Goal: Task Accomplishment & Management: Manage account settings

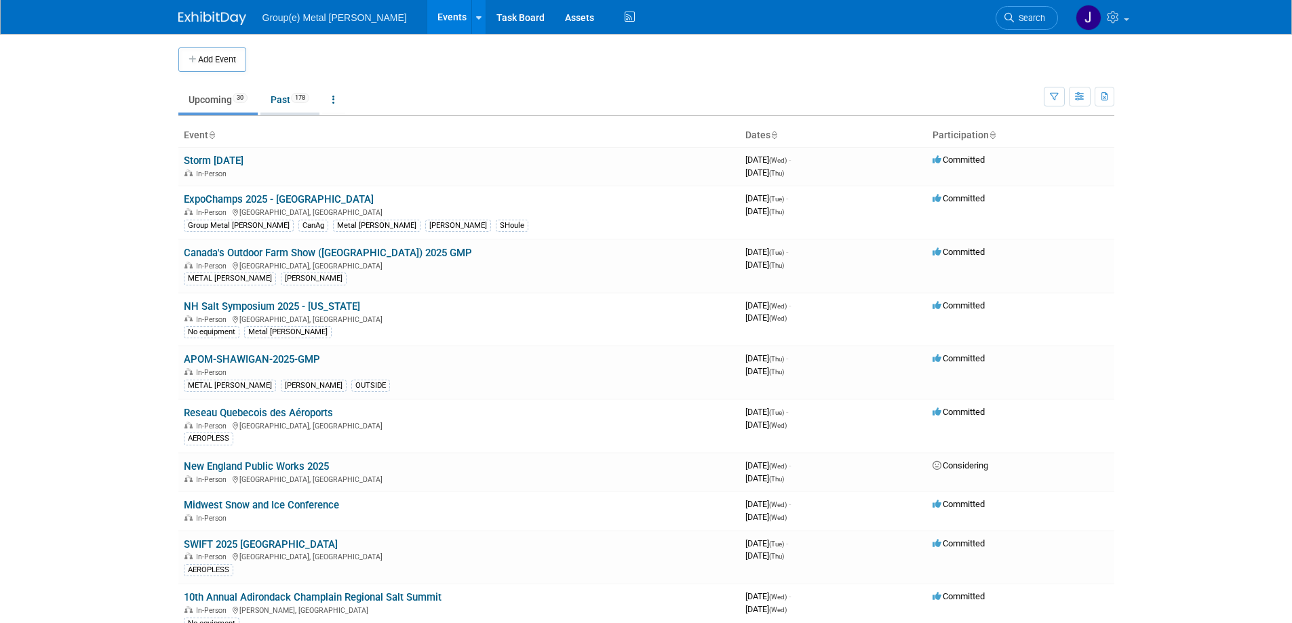
click at [286, 92] on link "Past 178" at bounding box center [289, 100] width 59 height 26
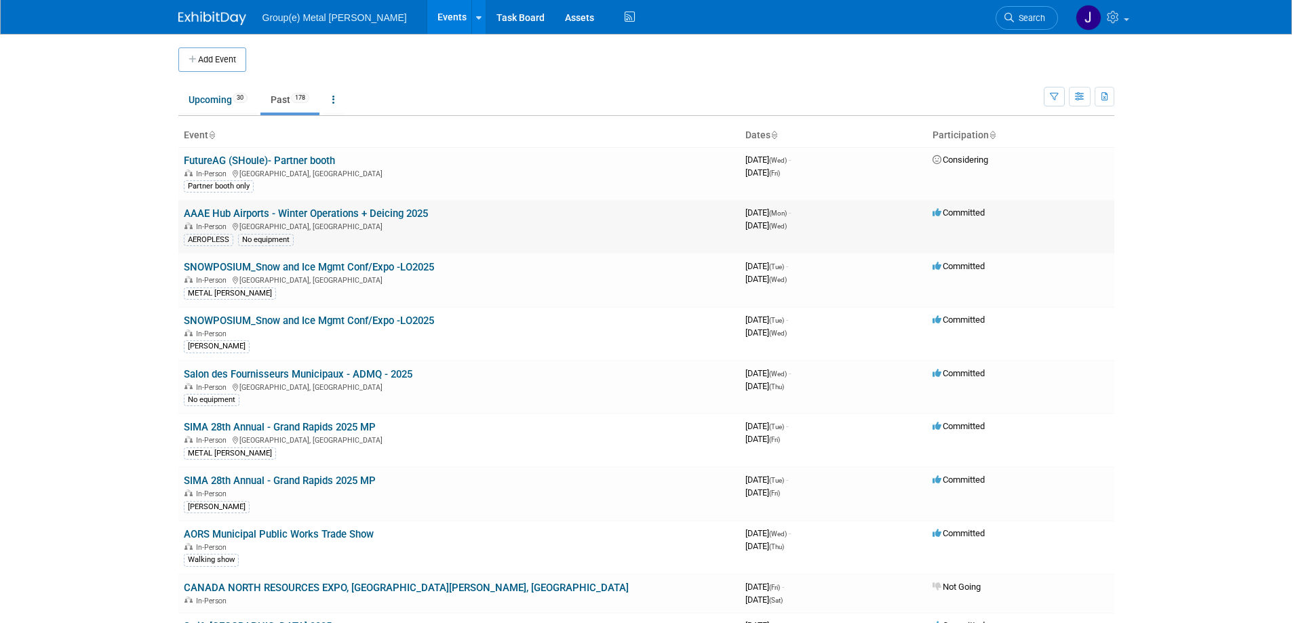
click at [321, 216] on link "AAAE Hub Airports - Winter Operations + Deicing 2025" at bounding box center [306, 214] width 244 height 12
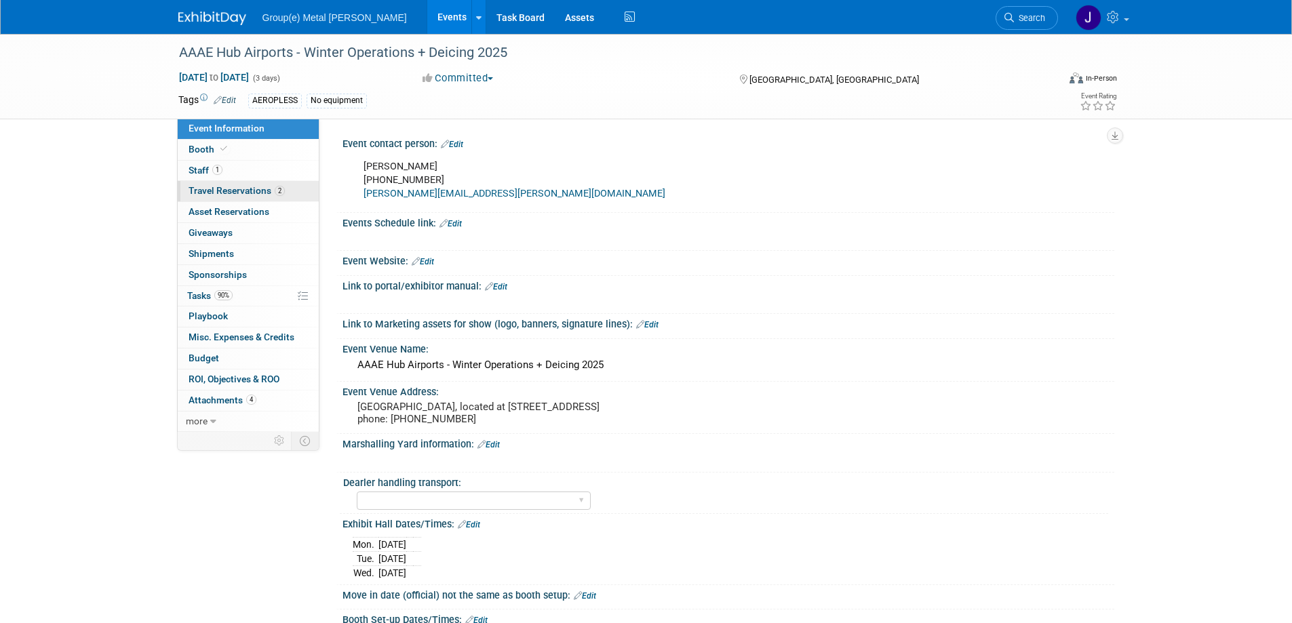
click at [224, 184] on link "2 Travel Reservations 2" at bounding box center [248, 191] width 141 height 20
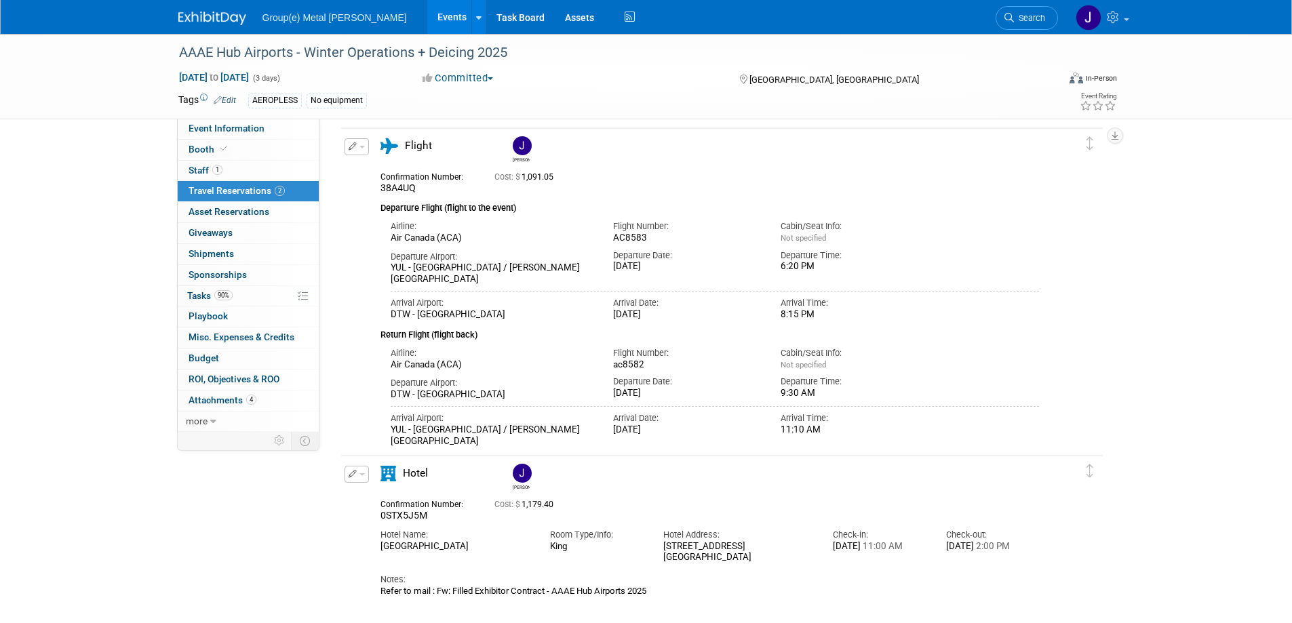
scroll to position [136, 0]
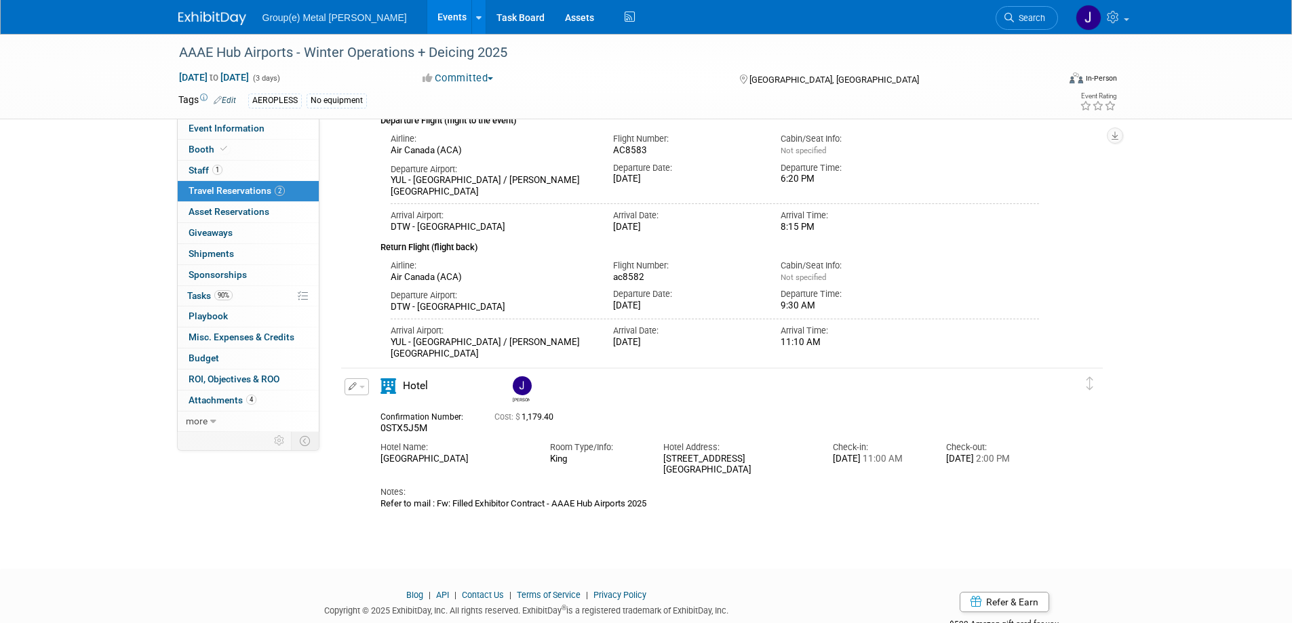
click at [350, 391] on icon "button" at bounding box center [353, 387] width 9 height 8
click at [389, 408] on button "Edit Reservation" at bounding box center [402, 411] width 115 height 20
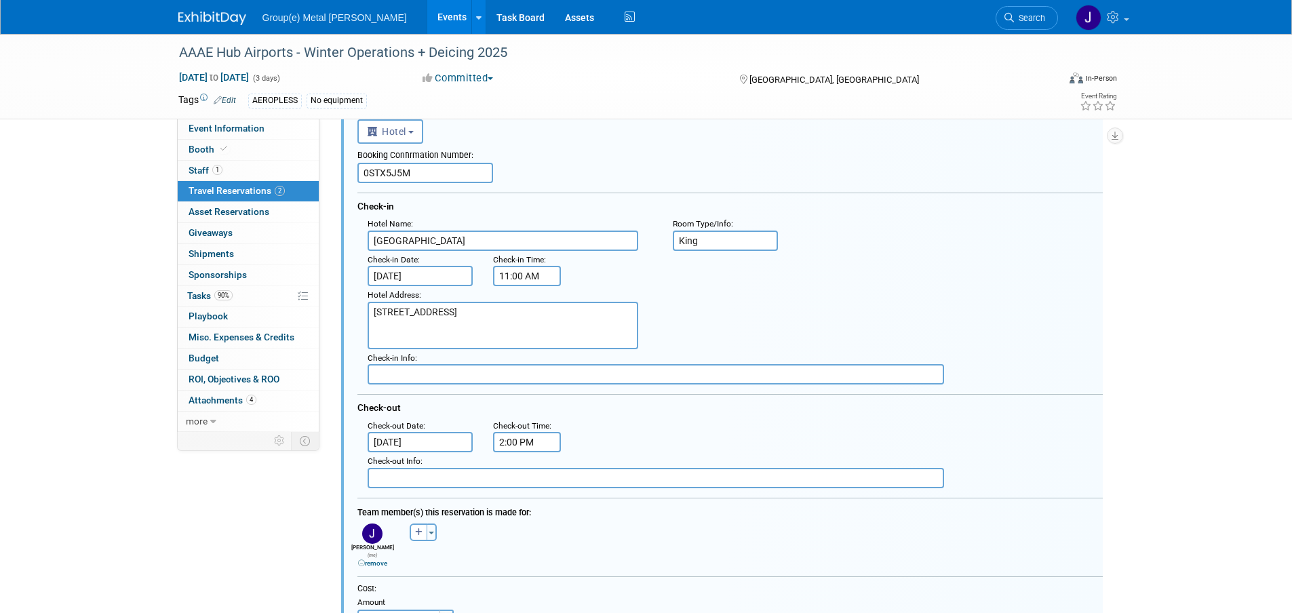
scroll to position [487, 0]
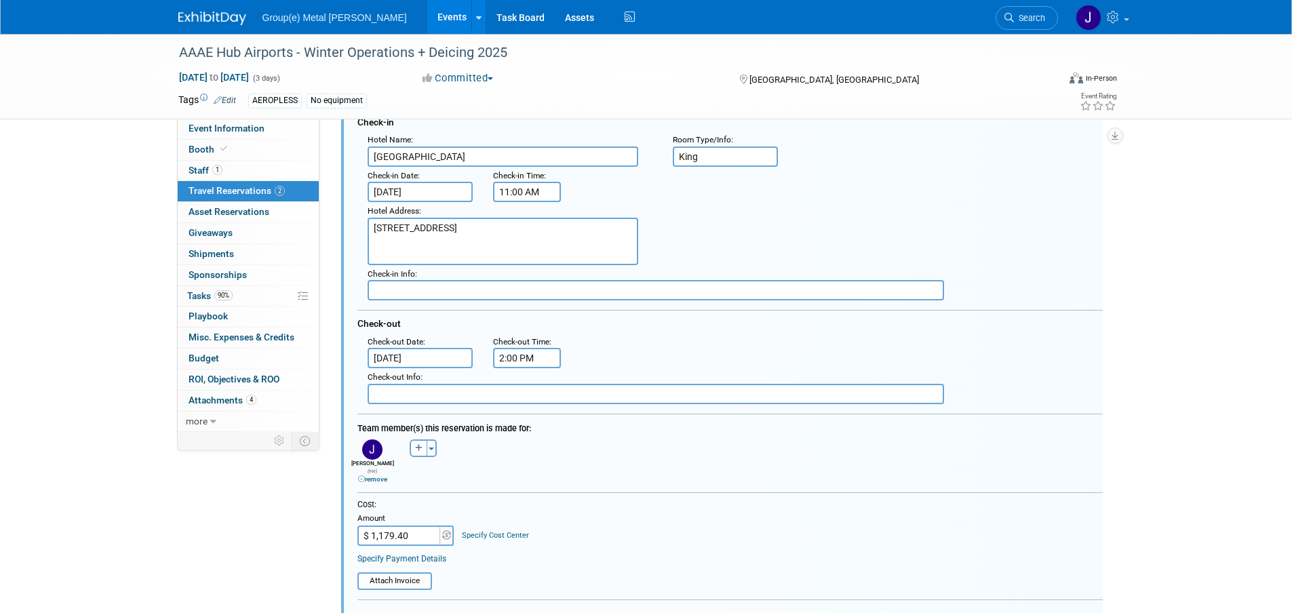
click at [411, 533] on input "$ 1,179.40" at bounding box center [399, 536] width 85 height 20
click at [412, 530] on input "$ 2,186.00" at bounding box center [399, 536] width 85 height 20
type input "$ 2,075.00"
click at [640, 539] on div "Cost: Amount $ 2,075.00 Specify Cost Center Cost Center -- Not Specified --" at bounding box center [729, 522] width 745 height 46
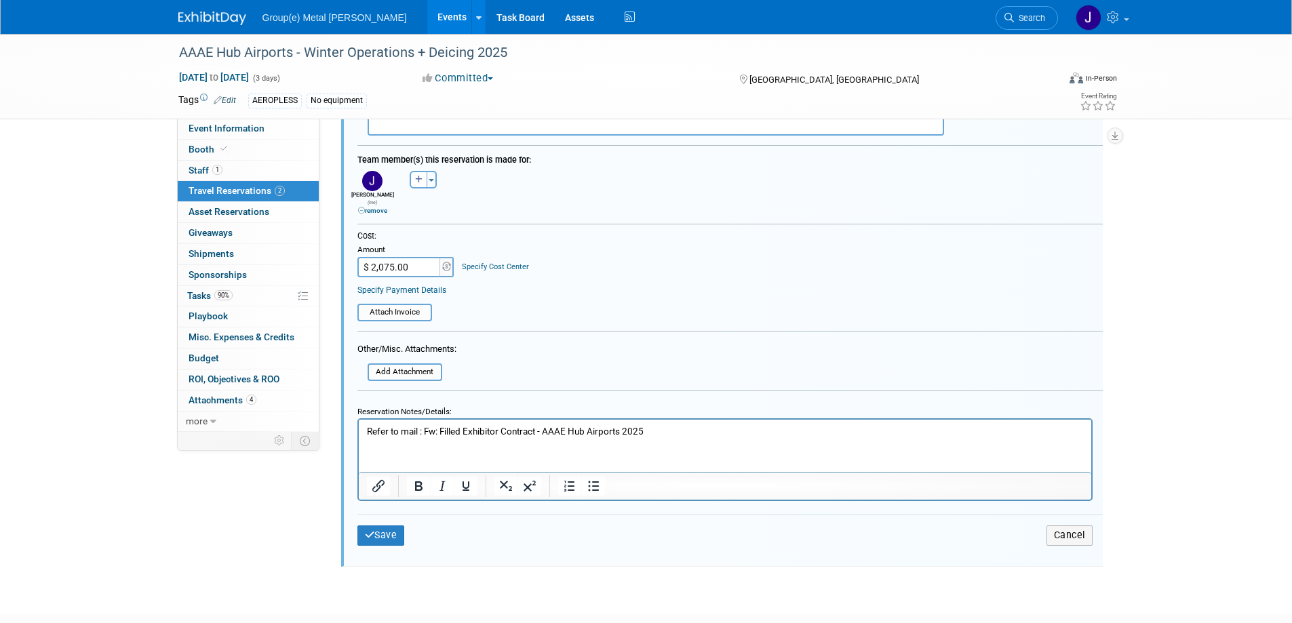
scroll to position [826, 0]
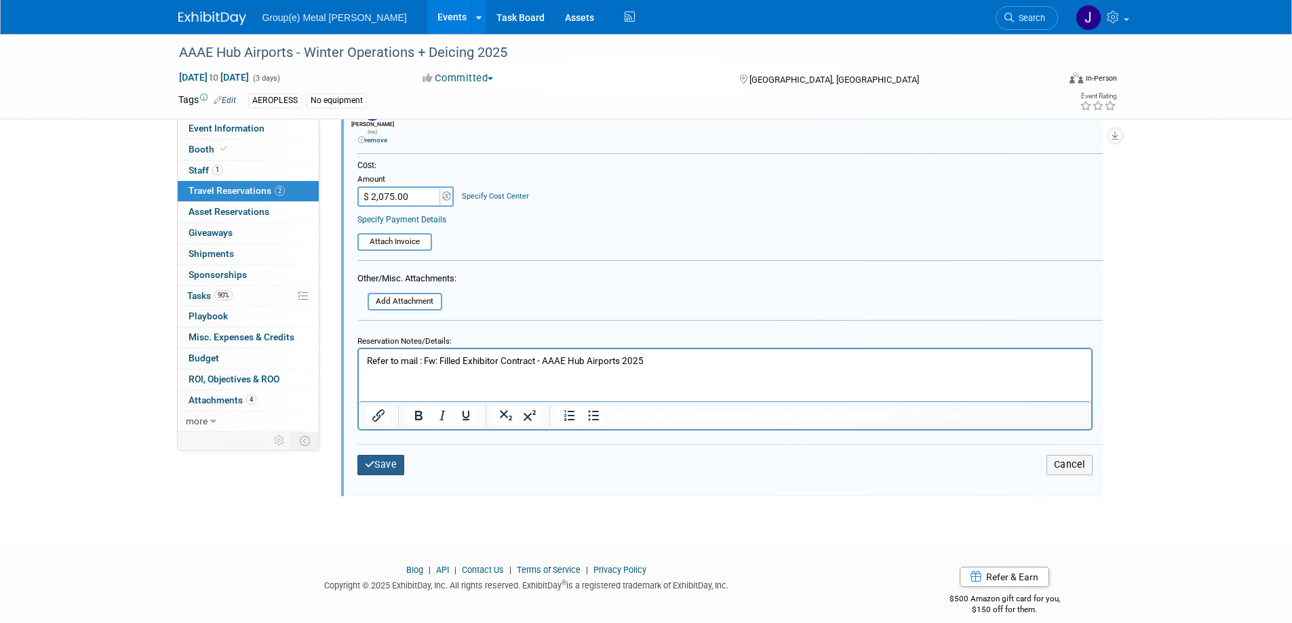
click at [390, 460] on button "Save" at bounding box center [380, 465] width 47 height 20
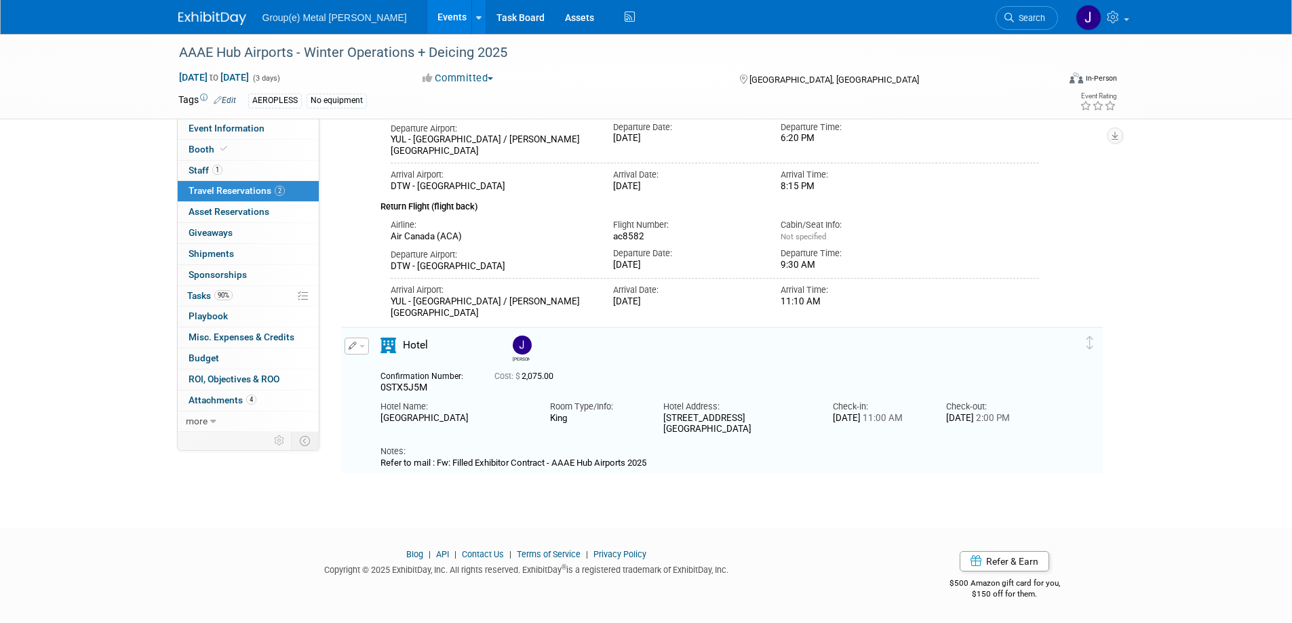
scroll to position [0, 0]
